Goal: Obtain resource: Obtain resource

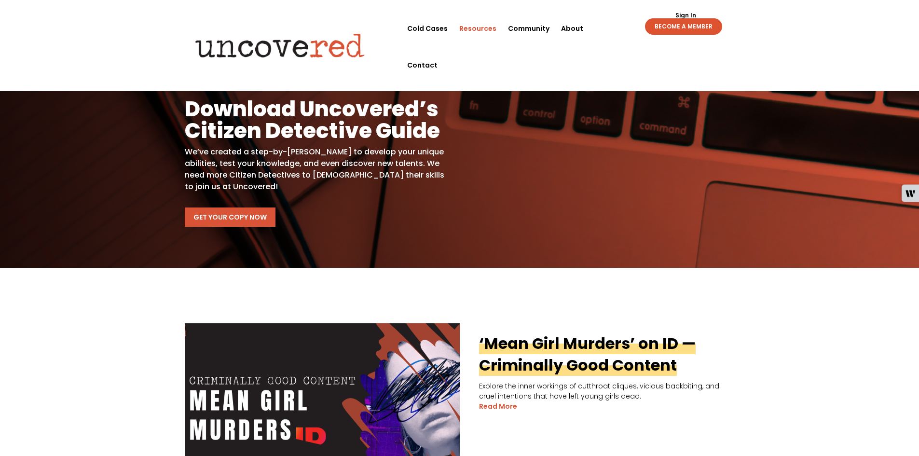
click at [227, 214] on link "Get Your Copy Now" at bounding box center [230, 216] width 91 height 19
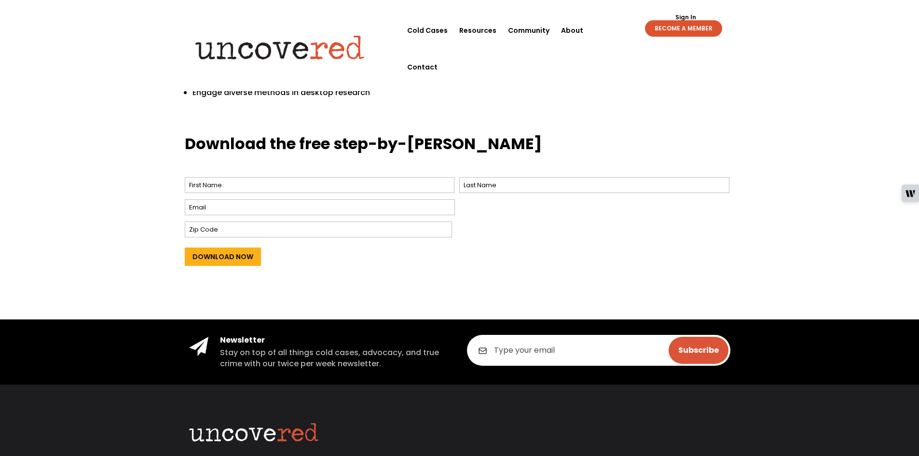
scroll to position [386, 0]
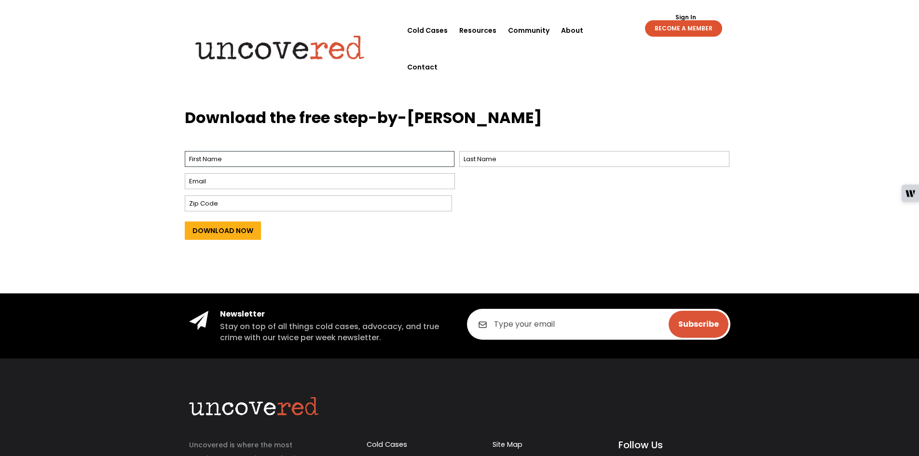
click at [259, 157] on input "First" at bounding box center [320, 159] width 270 height 16
drag, startPoint x: 555, startPoint y: 224, endPoint x: 544, endPoint y: 230, distance: 12.1
click at [555, 224] on div "Download Now" at bounding box center [460, 229] width 550 height 31
click at [407, 162] on input "First" at bounding box center [320, 159] width 270 height 16
click at [385, 149] on span "First" at bounding box center [322, 159] width 275 height 21
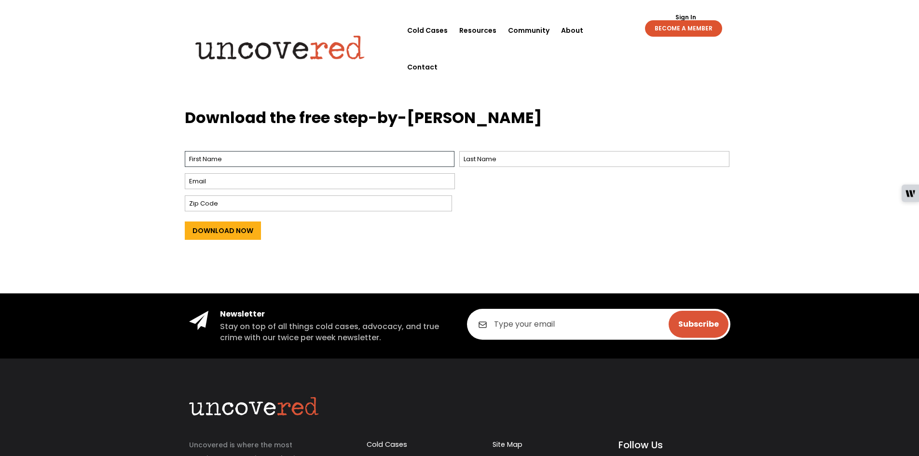
drag, startPoint x: 389, startPoint y: 159, endPoint x: 443, endPoint y: 197, distance: 65.8
click at [390, 160] on input "First" at bounding box center [320, 159] width 270 height 16
type input "Christa"
type input "Jolin"
type input "christajolin1@gmail.com"
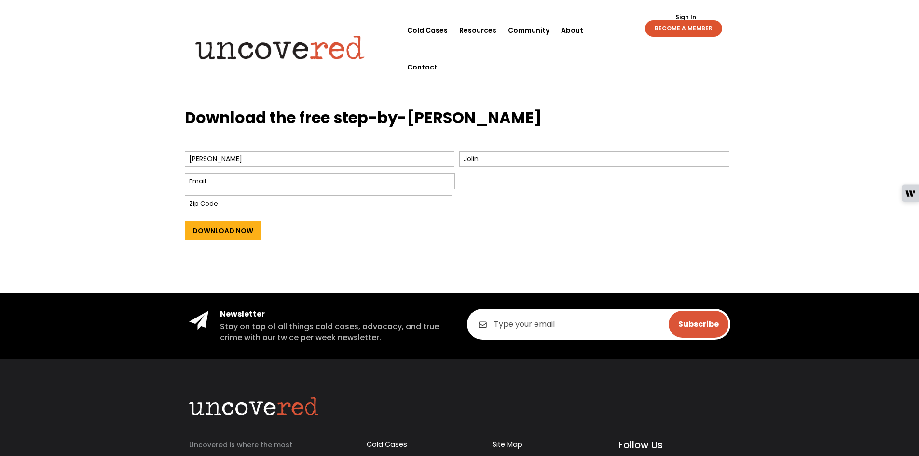
type input "15071"
click at [227, 232] on input "Download Now" at bounding box center [223, 230] width 76 height 18
click at [468, 235] on div "Download Now" at bounding box center [460, 229] width 550 height 31
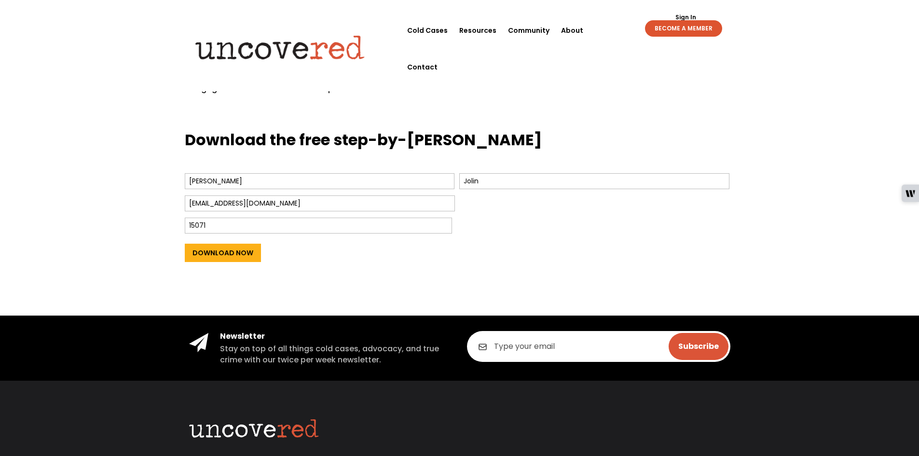
scroll to position [289, 0]
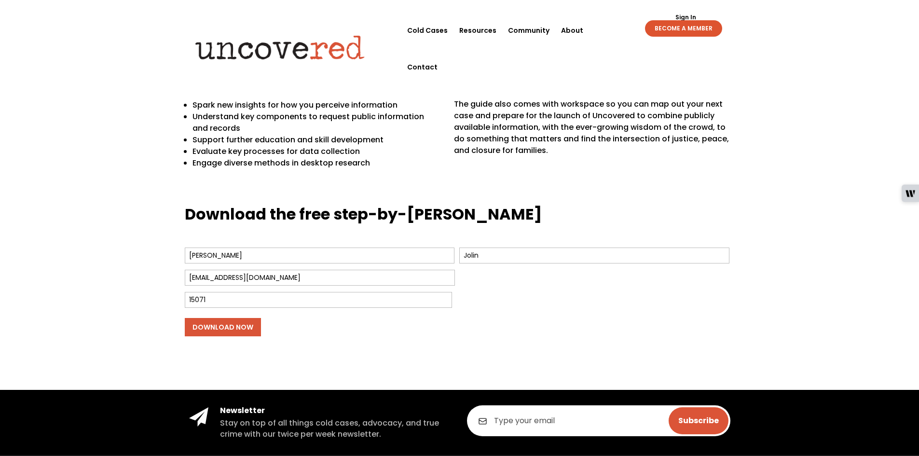
click at [224, 333] on input "Download Now" at bounding box center [223, 327] width 76 height 18
drag, startPoint x: 225, startPoint y: 333, endPoint x: 236, endPoint y: 330, distance: 11.3
click at [226, 333] on input "Download Now" at bounding box center [223, 327] width 76 height 18
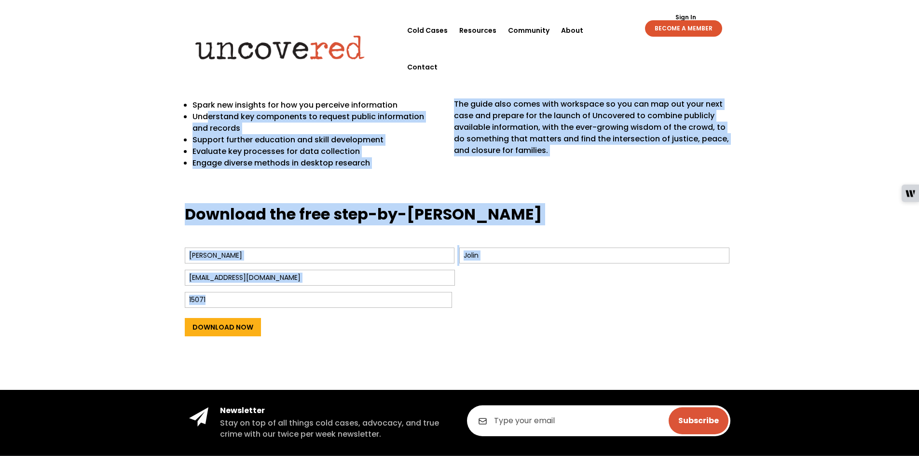
drag, startPoint x: 559, startPoint y: 360, endPoint x: 570, endPoint y: 374, distance: 17.9
click at [570, 374] on div "Citizen Detective Guide Refine your unique skills, test your expertise, and unc…" at bounding box center [459, 71] width 919 height 637
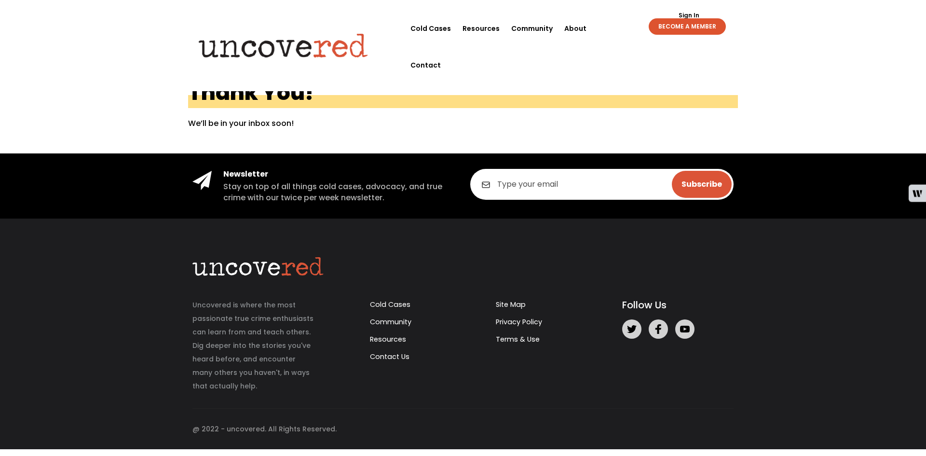
click at [530, 179] on input "email" at bounding box center [601, 184] width 263 height 31
type input "christajolin1@gmail.com"
click at [702, 179] on input "Subscribe" at bounding box center [702, 184] width 60 height 27
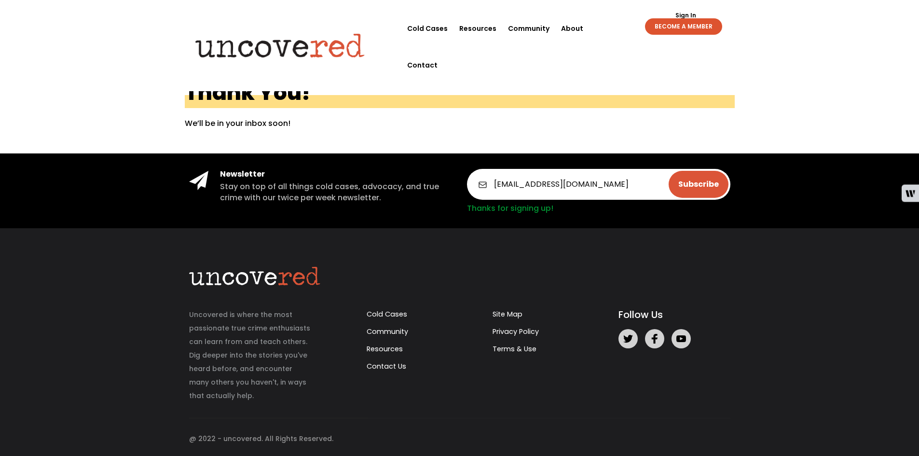
click at [300, 121] on p "We’ll be in your inbox soon!" at bounding box center [460, 124] width 550 height 12
click at [485, 29] on link "Resources" at bounding box center [477, 28] width 37 height 37
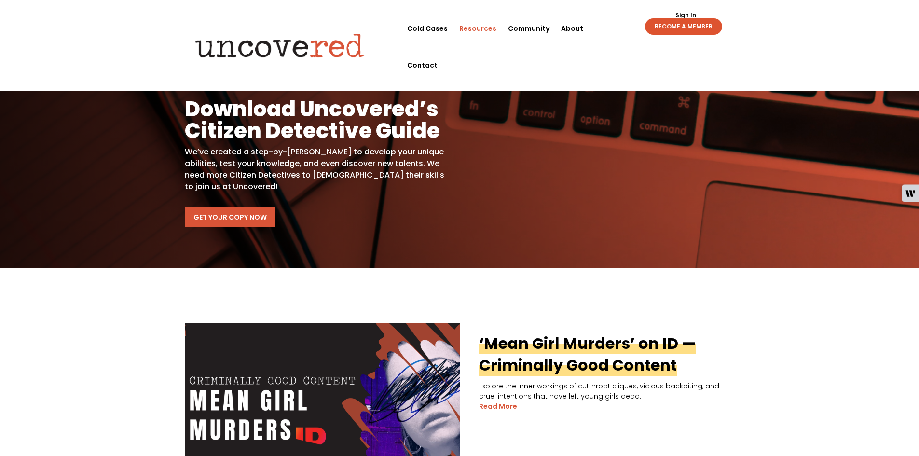
click at [219, 221] on link "Get Your Copy Now" at bounding box center [230, 216] width 91 height 19
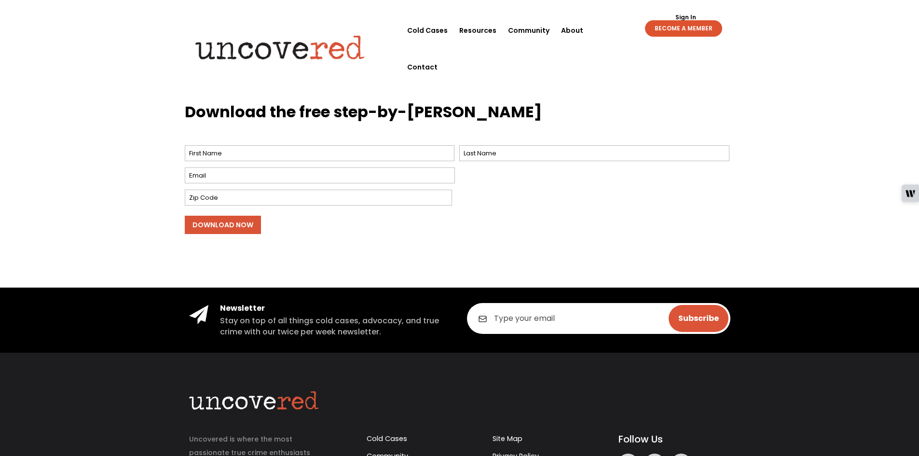
scroll to position [434, 0]
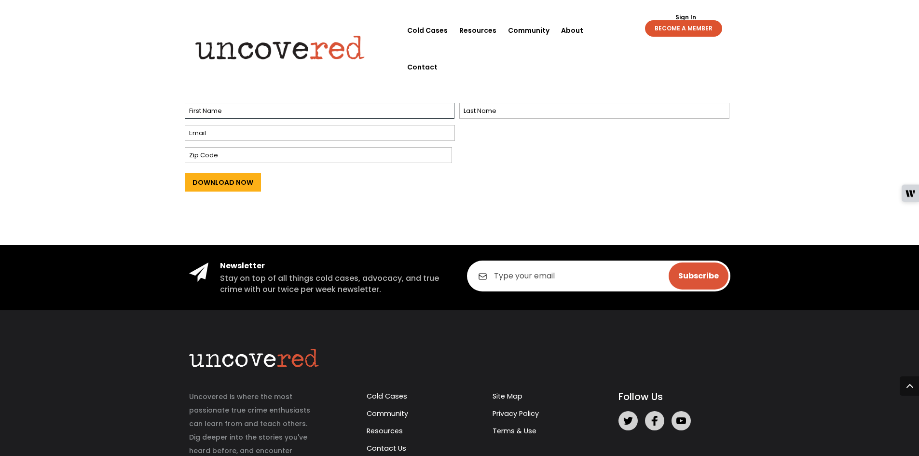
click at [273, 105] on input "First" at bounding box center [320, 111] width 270 height 16
type input "[PERSON_NAME]"
type input "Jolin"
type input "[EMAIL_ADDRESS][DOMAIN_NAME]"
type input "15071"
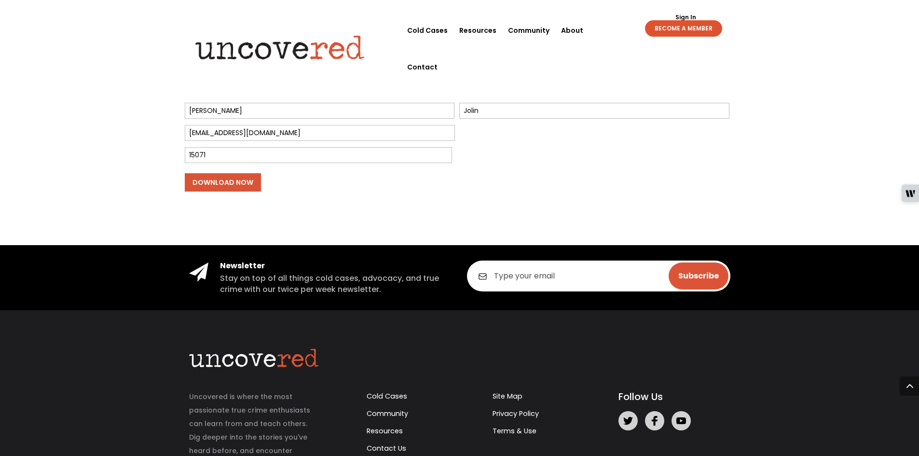
click at [247, 179] on input "Download Now" at bounding box center [223, 182] width 76 height 18
click at [244, 181] on input "Download Now" at bounding box center [223, 182] width 76 height 18
click at [209, 188] on input "Download Now" at bounding box center [223, 182] width 76 height 18
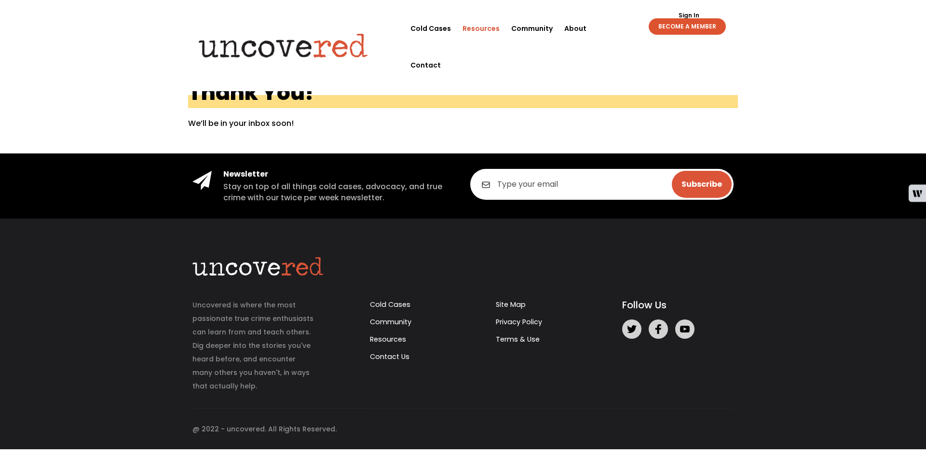
click at [491, 25] on link "Resources" at bounding box center [481, 28] width 37 height 37
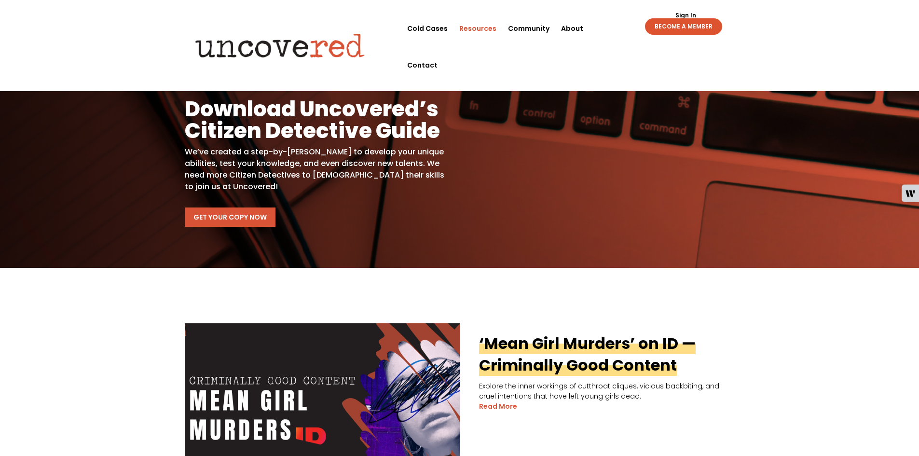
click at [234, 217] on link "Get Your Copy Now" at bounding box center [230, 216] width 91 height 19
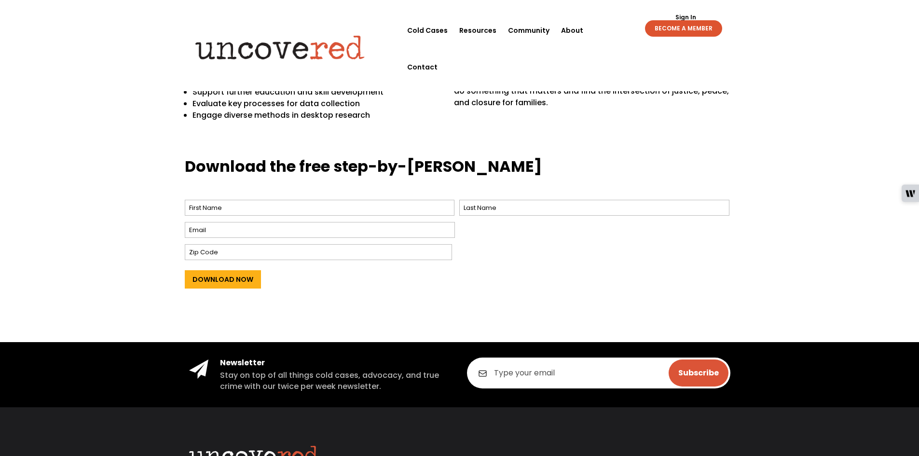
scroll to position [338, 0]
click at [368, 217] on span "First" at bounding box center [322, 207] width 275 height 21
click at [372, 206] on input "First" at bounding box center [320, 207] width 270 height 16
type input "Christa"
type input "Jolin"
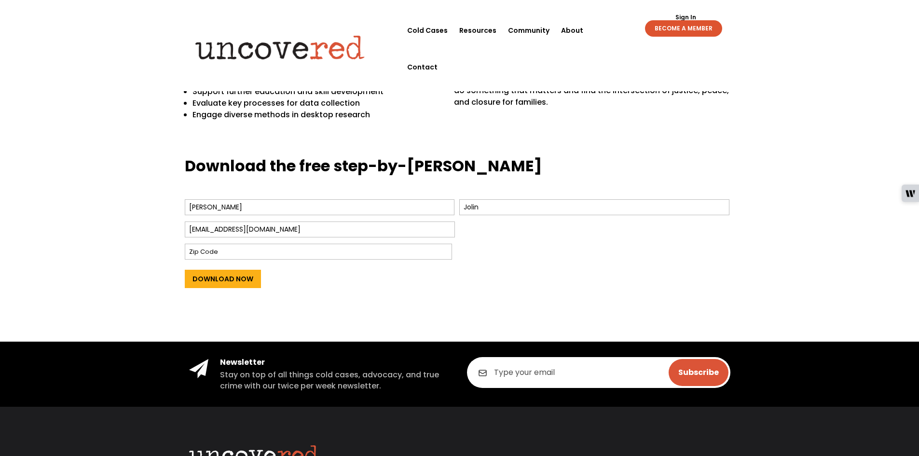
type input "christajolin1@gmail.com"
type input "15071"
click at [185, 270] on input "Download Now" at bounding box center [223, 279] width 76 height 18
drag, startPoint x: 168, startPoint y: 252, endPoint x: 192, endPoint y: 266, distance: 27.1
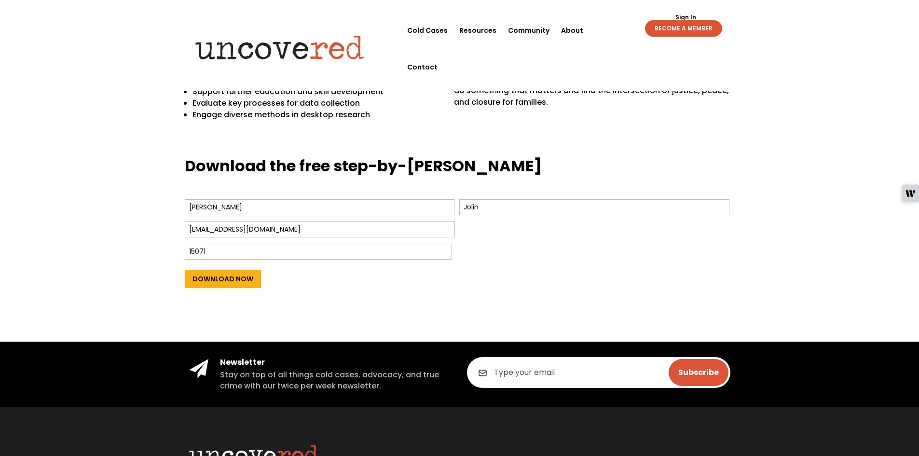
click at [169, 252] on div "Download the free step-by-step guide Name * Christa First Jolin Last Email * ch…" at bounding box center [459, 242] width 919 height 200
click at [214, 277] on input "Download Now" at bounding box center [223, 279] width 76 height 18
drag, startPoint x: 246, startPoint y: 296, endPoint x: 234, endPoint y: 284, distance: 16.4
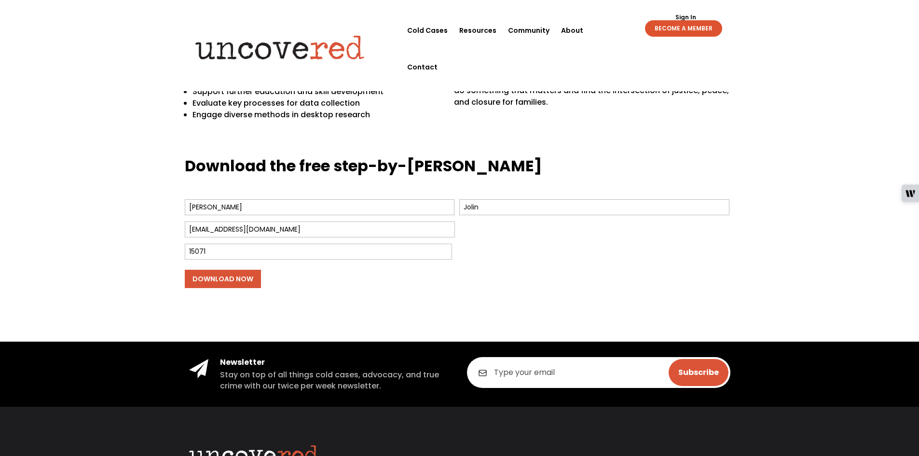
click at [245, 296] on div "Download the free step-by-step guide Name * Christa First Jolin Last Email * ch…" at bounding box center [460, 227] width 550 height 145
click at [234, 284] on input "Download Now" at bounding box center [223, 279] width 76 height 18
click at [235, 284] on input "Download Now" at bounding box center [223, 279] width 76 height 18
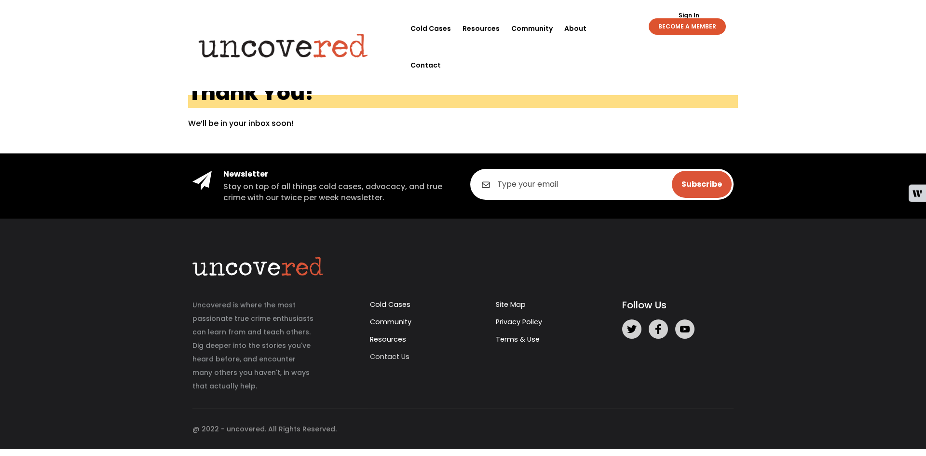
click at [400, 355] on link "Contact Us" at bounding box center [390, 357] width 40 height 10
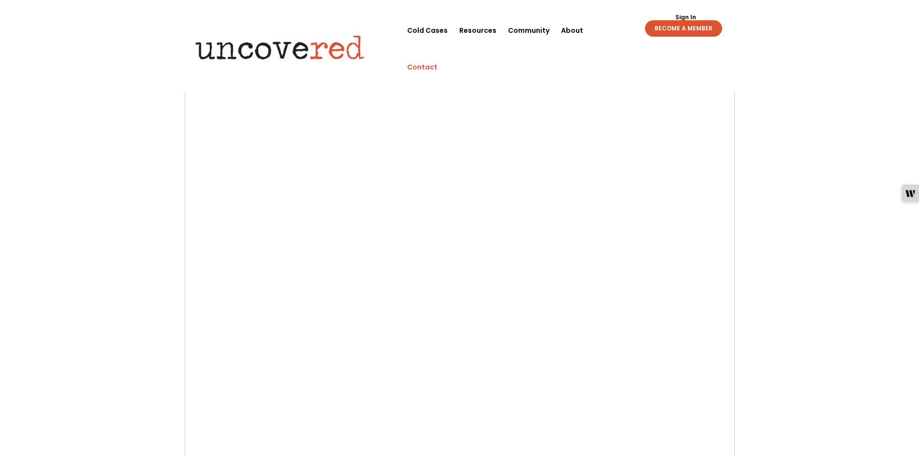
scroll to position [241, 0]
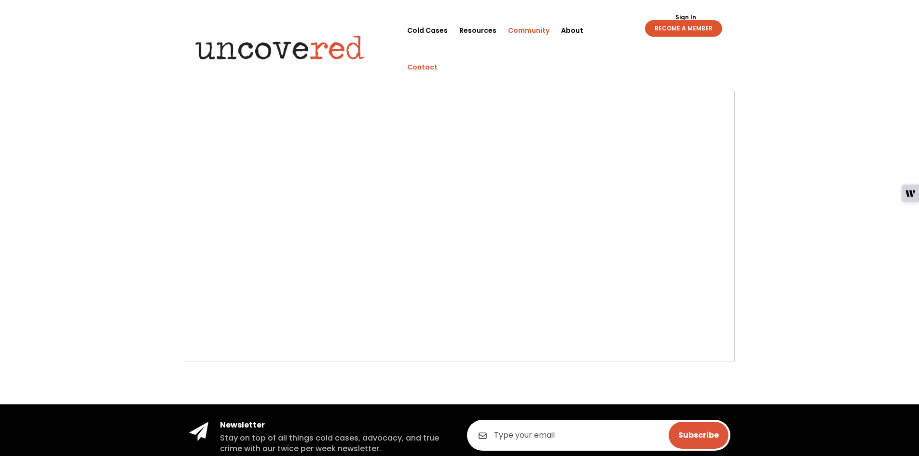
click at [530, 33] on link "Community" at bounding box center [528, 30] width 41 height 37
